Goal: Task Accomplishment & Management: Use online tool/utility

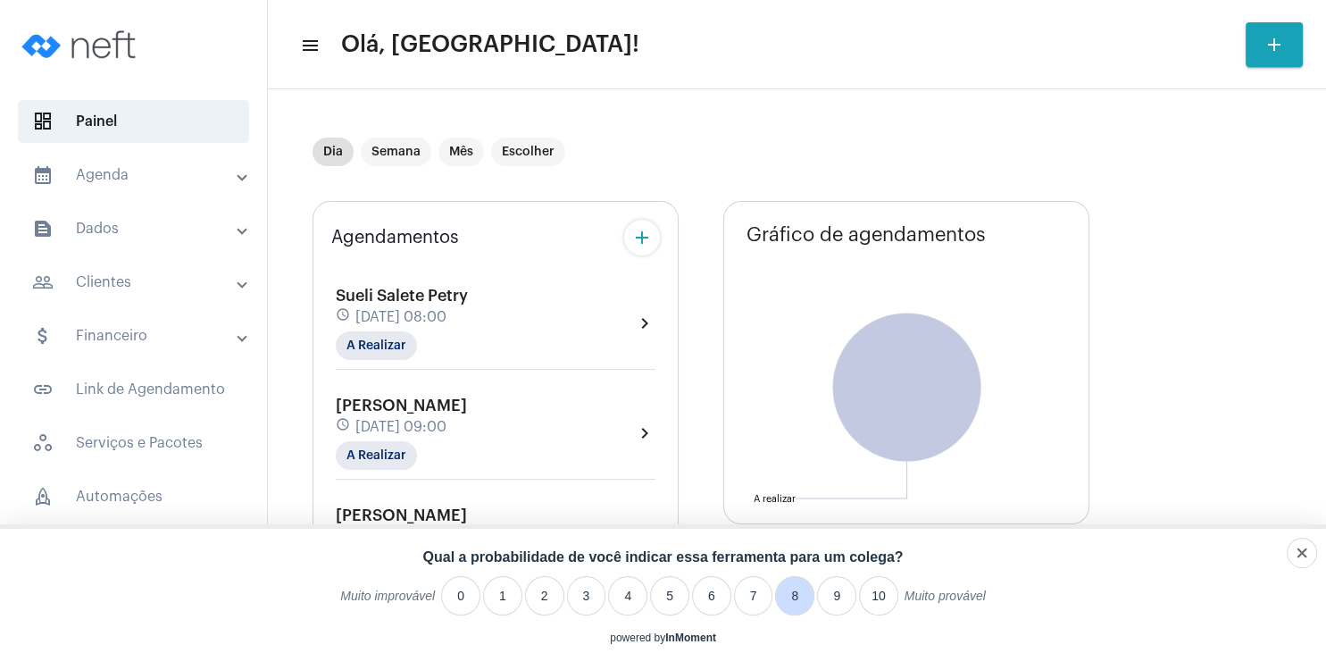
click at [800, 591] on li "8" at bounding box center [794, 595] width 39 height 39
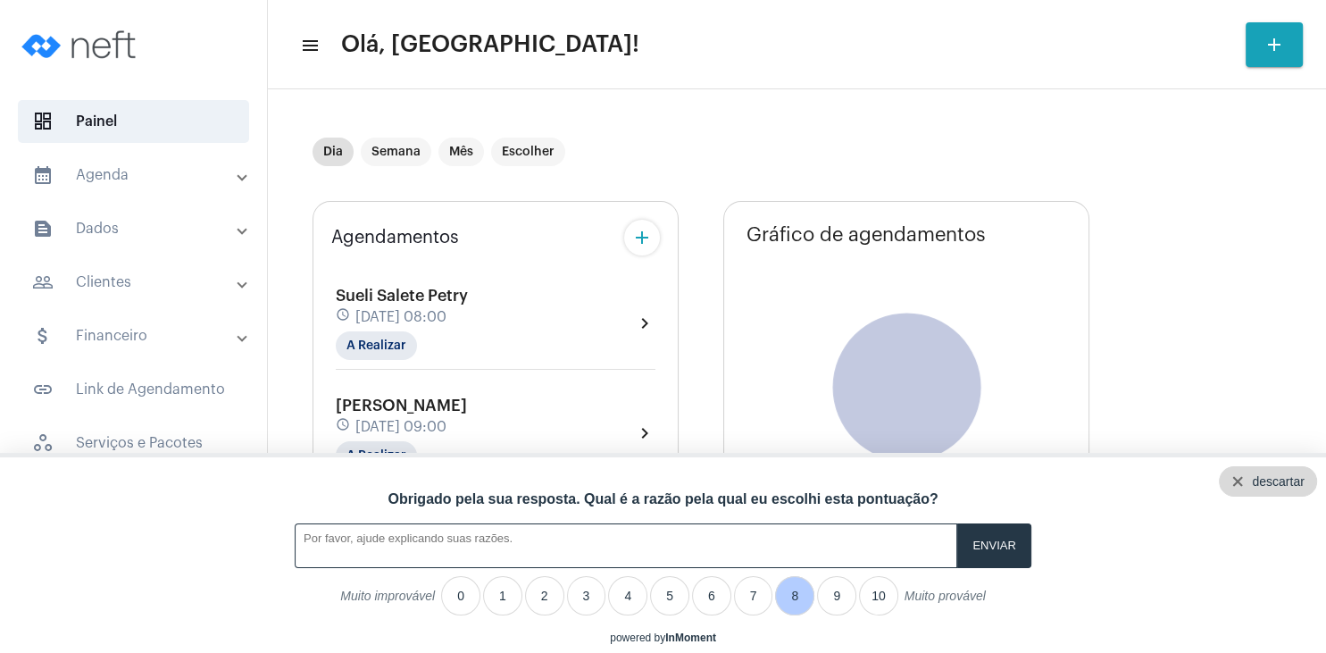
click at [1306, 477] on div "descartar" at bounding box center [1268, 481] width 98 height 30
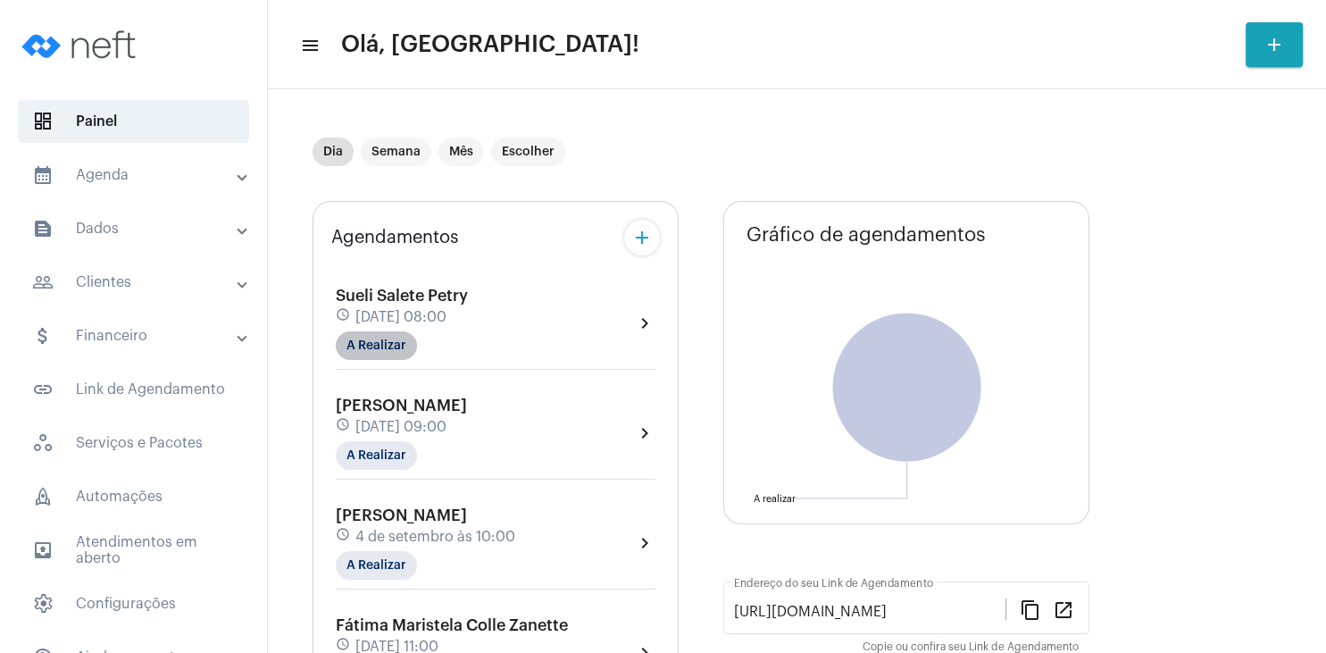
click at [400, 350] on mat-chip "A Realizar" at bounding box center [376, 345] width 81 height 29
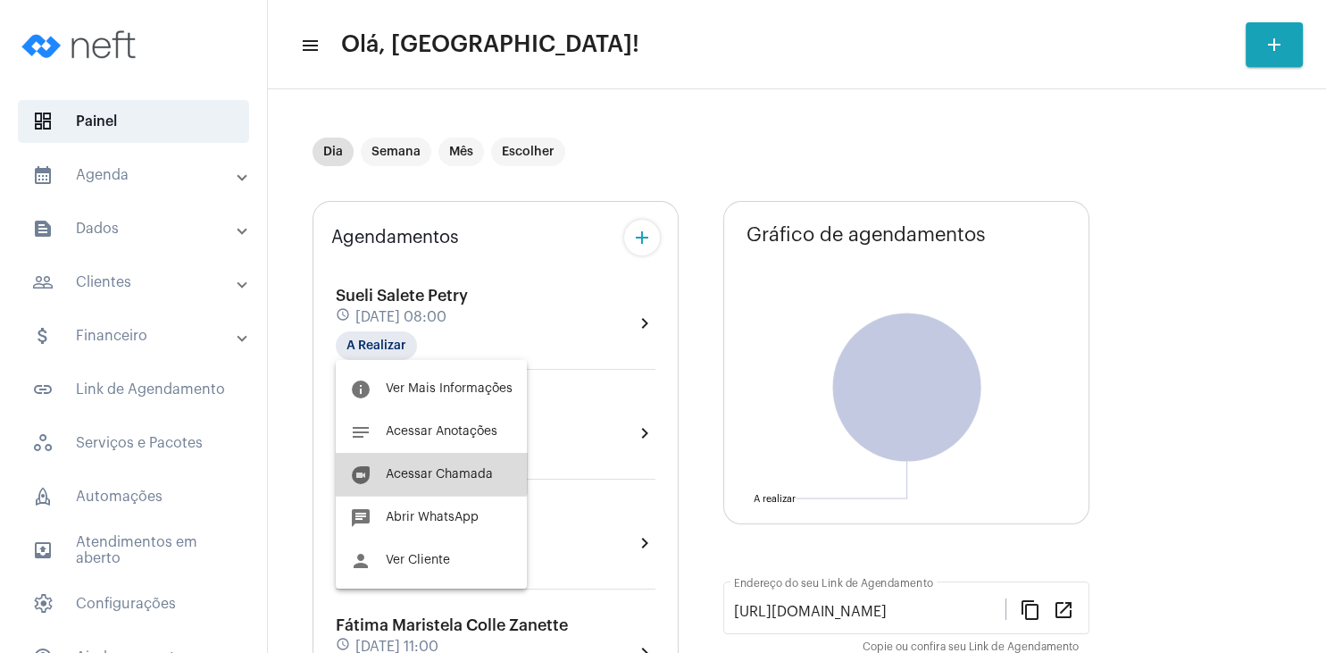
click at [431, 463] on button "duo [PERSON_NAME]" at bounding box center [431, 474] width 191 height 43
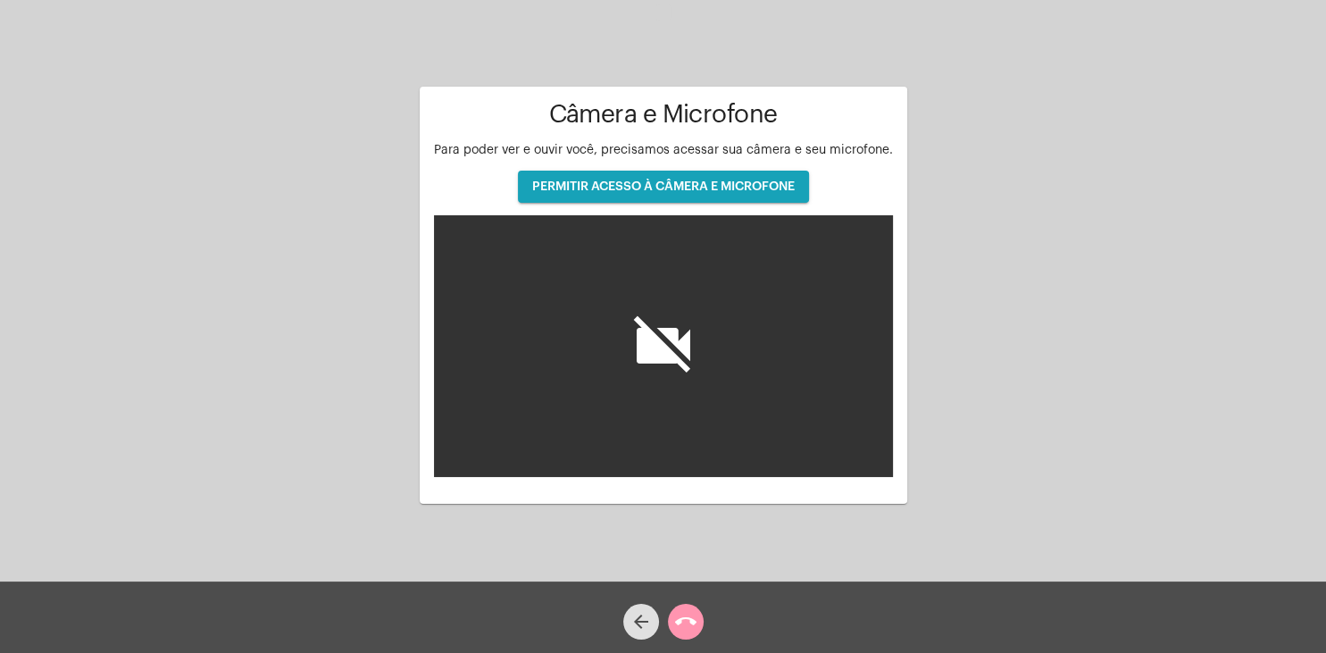
click at [697, 188] on span "PERMITIR ACESSO À CÂMERA E MICROFONE" at bounding box center [663, 186] width 263 height 13
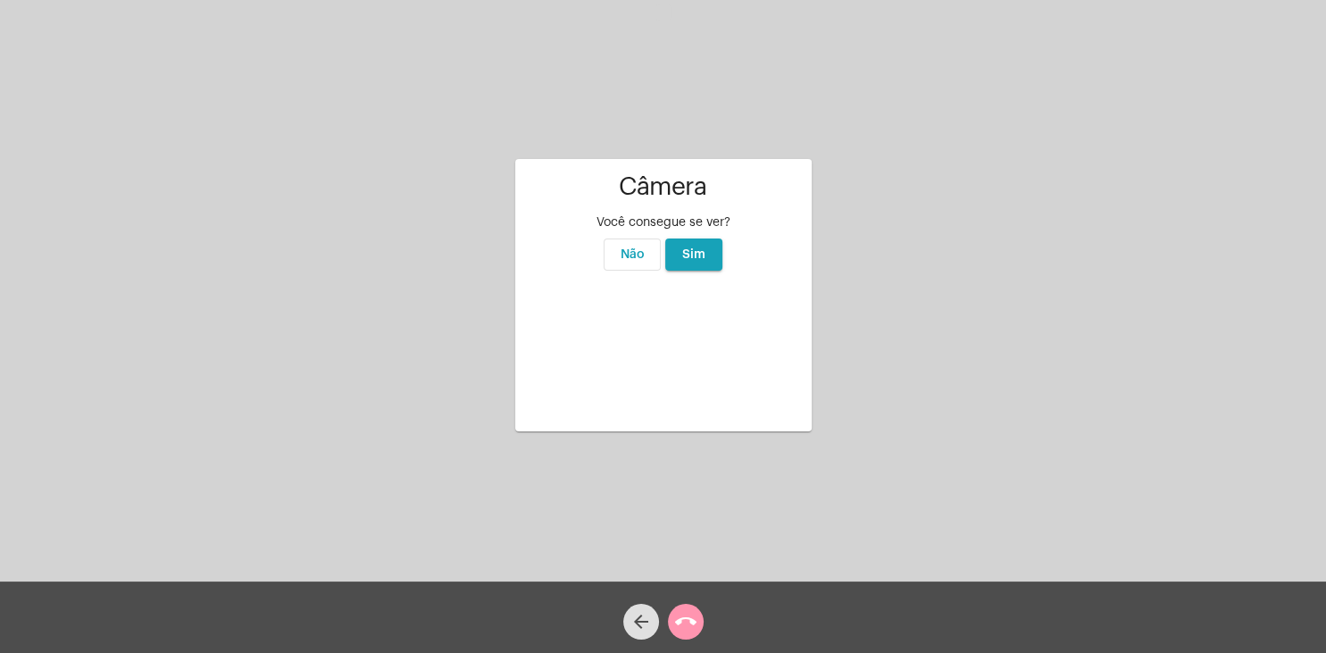
click at [713, 238] on button "Sim" at bounding box center [693, 254] width 57 height 32
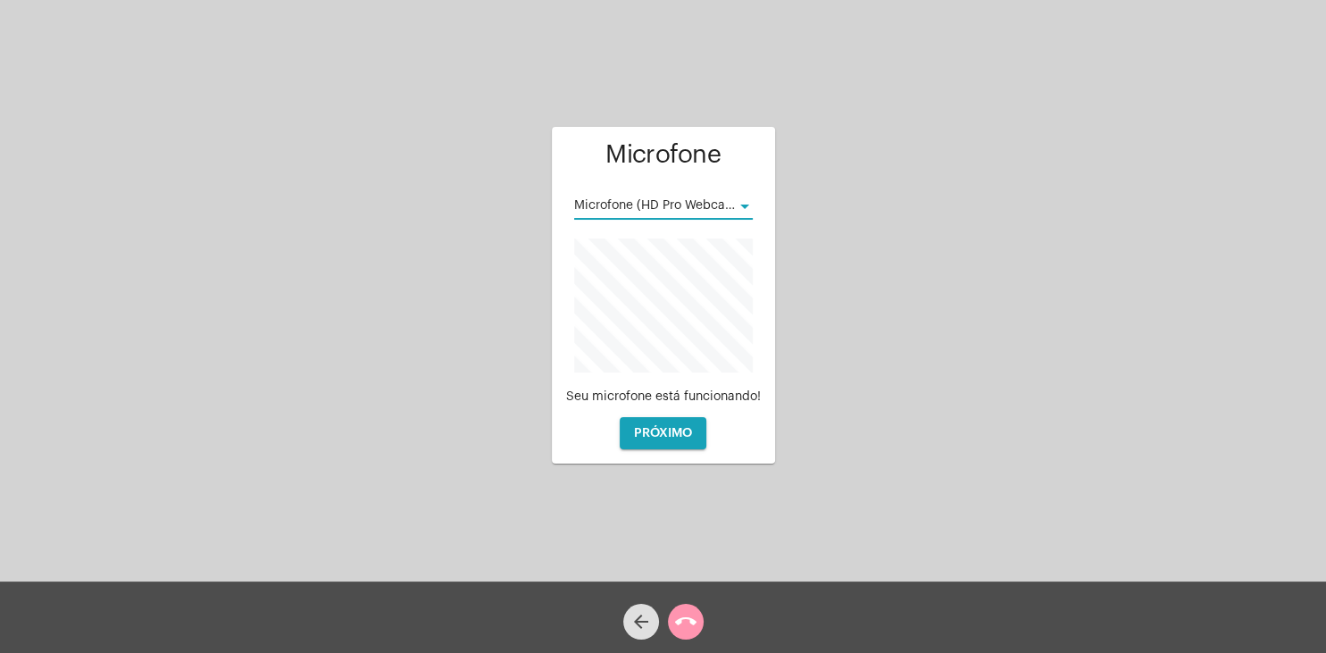
click at [739, 206] on div at bounding box center [745, 206] width 16 height 14
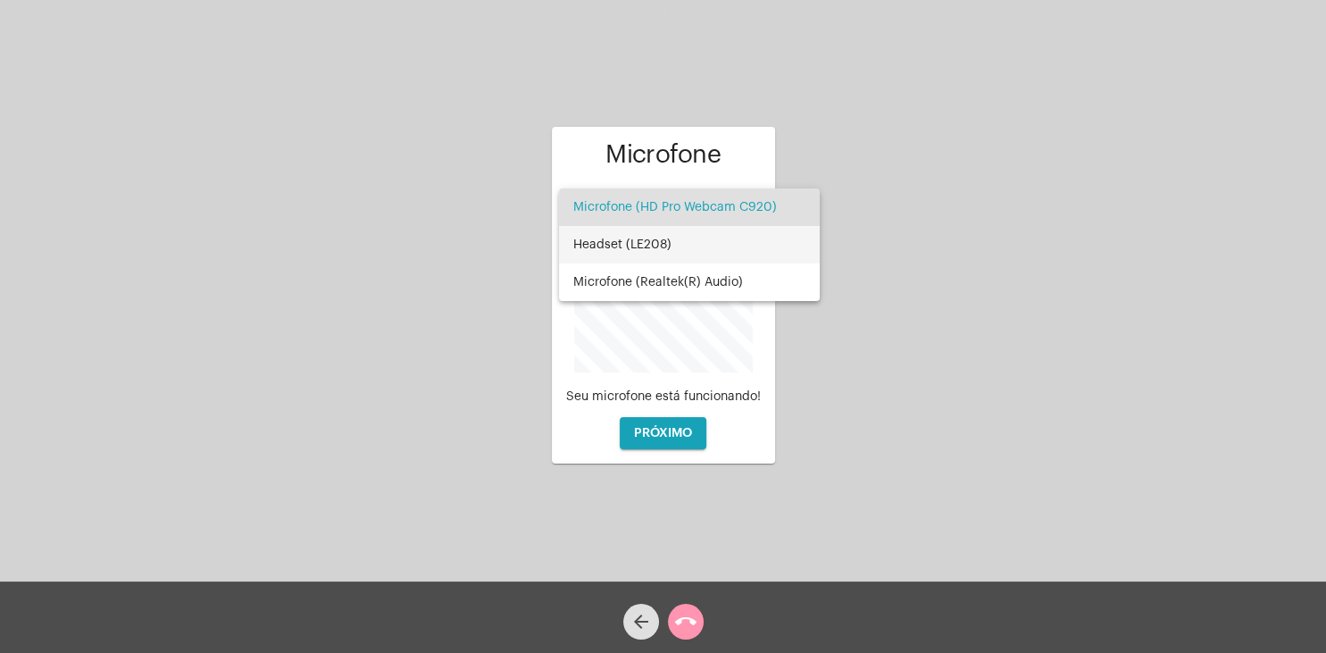
click at [727, 250] on span "Headset (LE208)" at bounding box center [689, 245] width 232 height 38
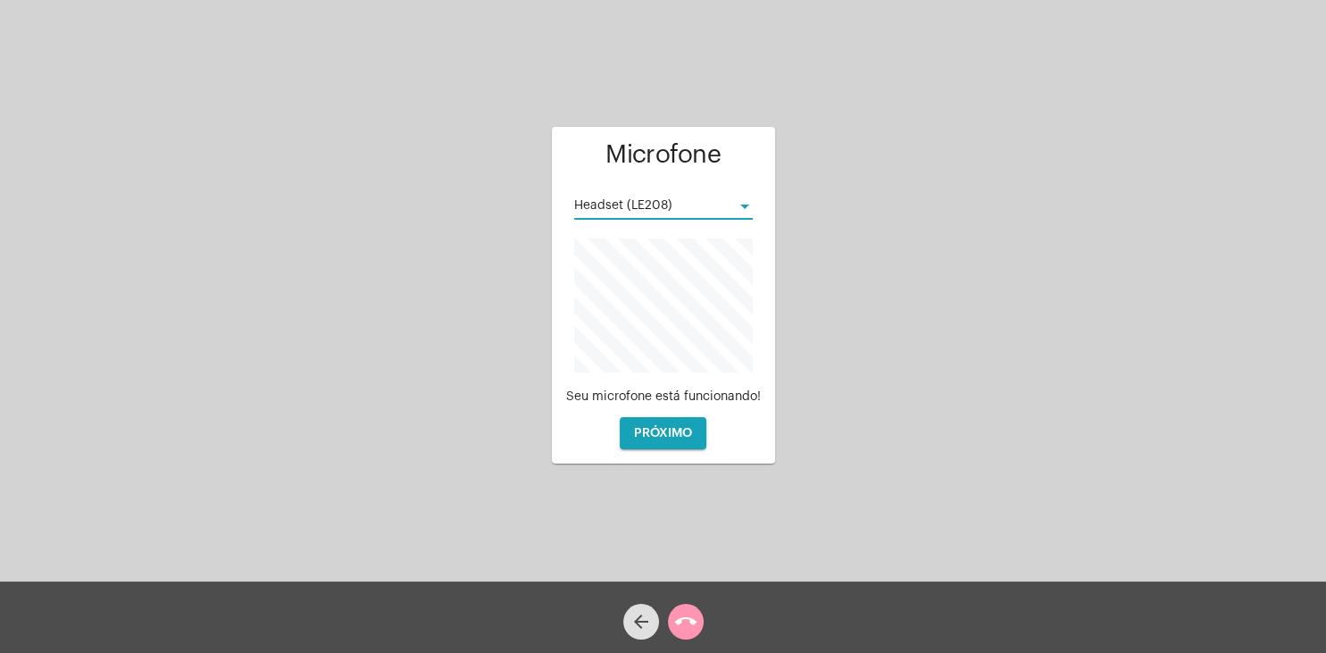
click at [749, 209] on div at bounding box center [745, 206] width 16 height 14
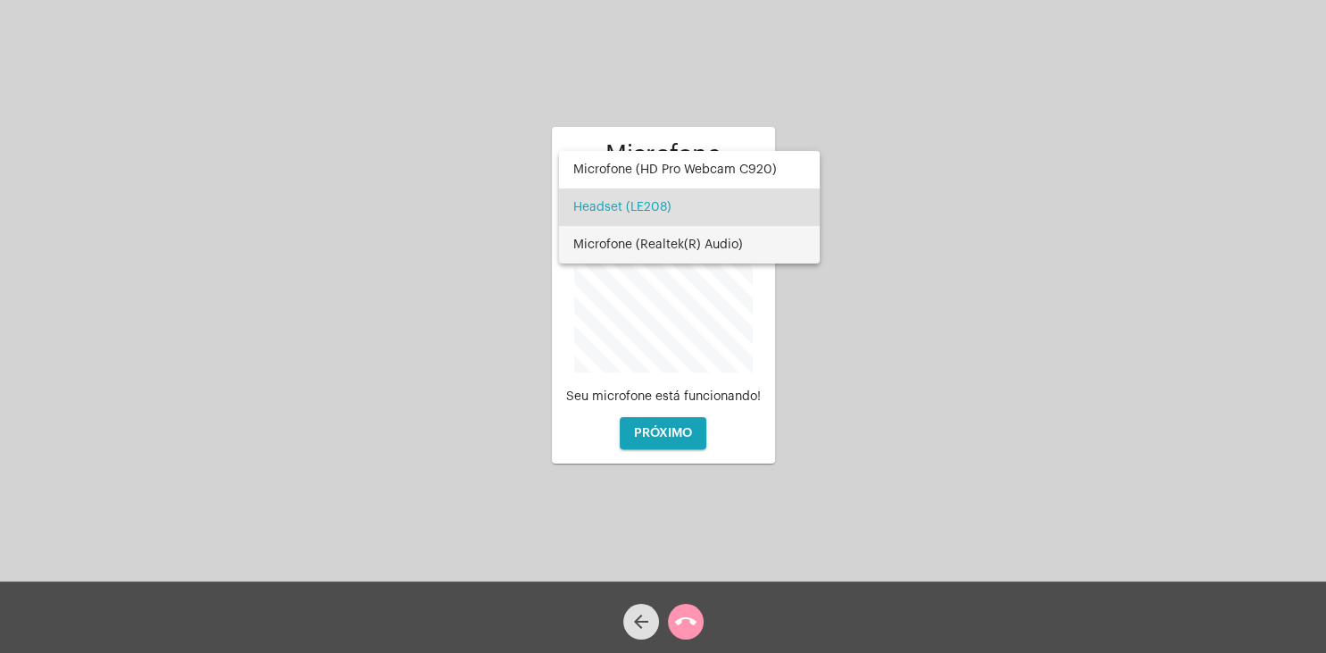
click at [727, 251] on span "Microfone (Realtek(R) Audio)" at bounding box center [689, 245] width 232 height 38
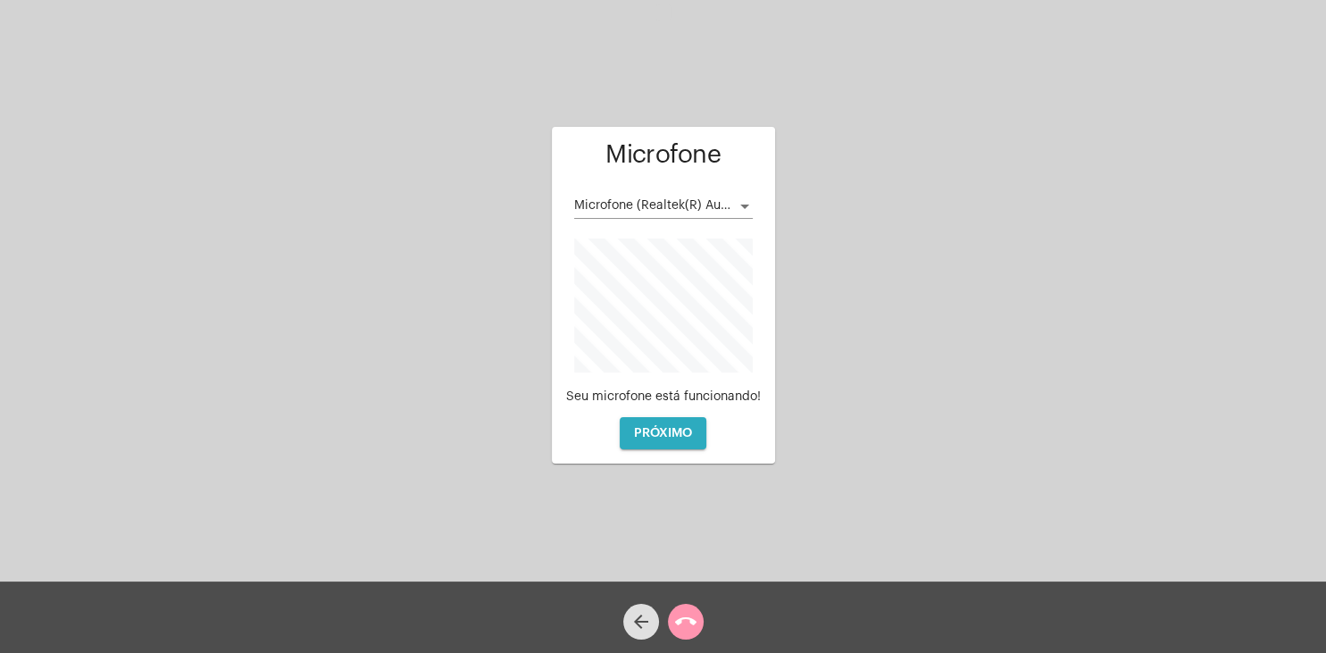
click at [658, 435] on span "PRÓXIMO" at bounding box center [663, 433] width 58 height 13
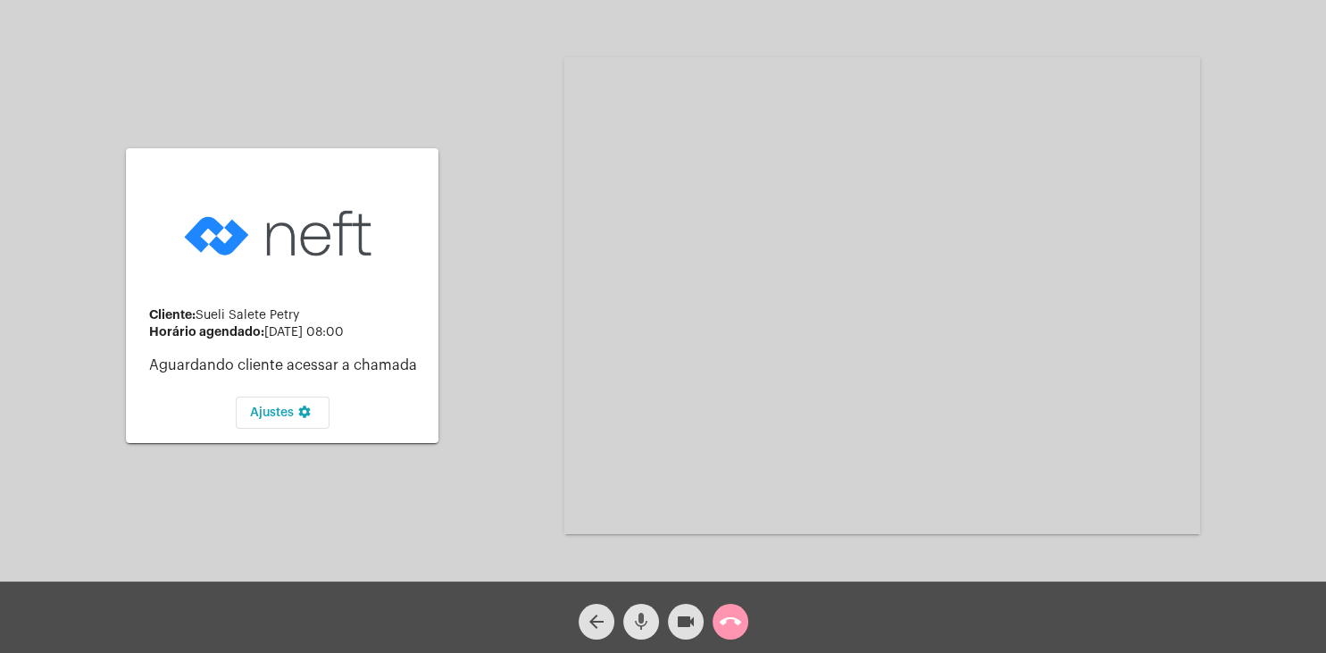
click at [638, 624] on mat-icon "mic" at bounding box center [640, 621] width 21 height 21
click at [680, 630] on mat-icon "videocam" at bounding box center [685, 621] width 21 height 21
click at [683, 613] on mat-icon "videocam_off" at bounding box center [685, 621] width 21 height 21
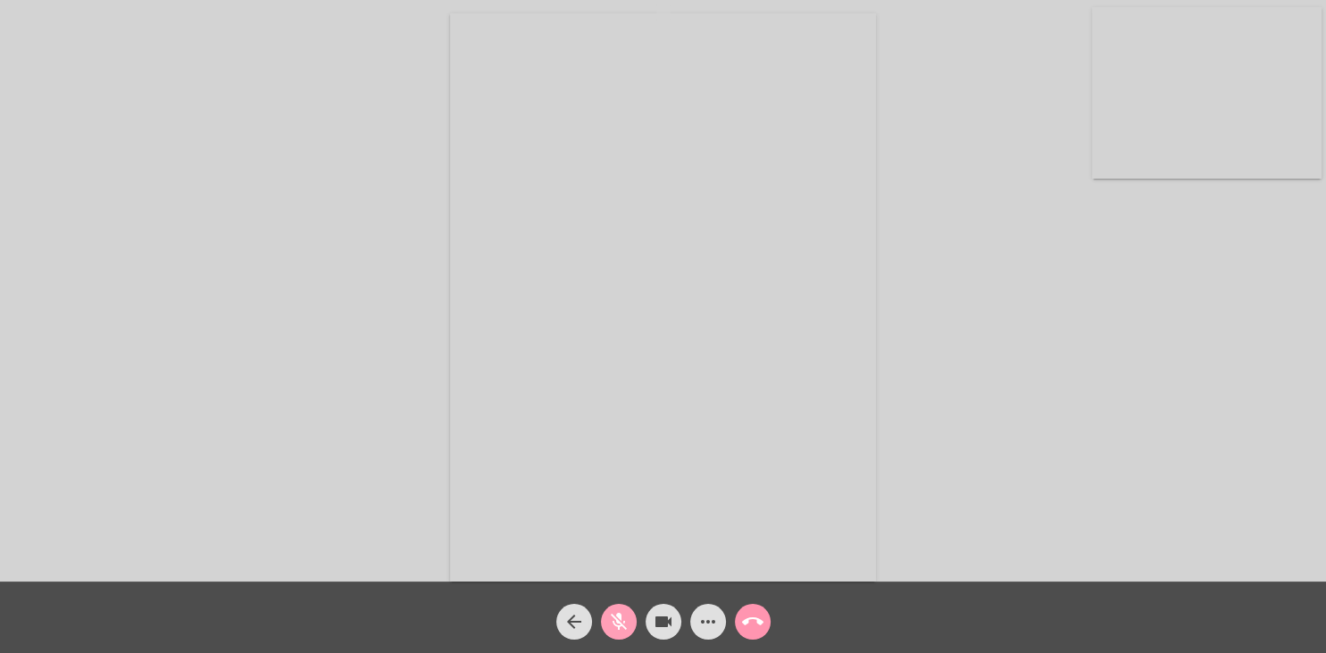
click at [628, 630] on mat-icon "mic_off" at bounding box center [618, 621] width 21 height 21
